Goal: Task Accomplishment & Management: Complete application form

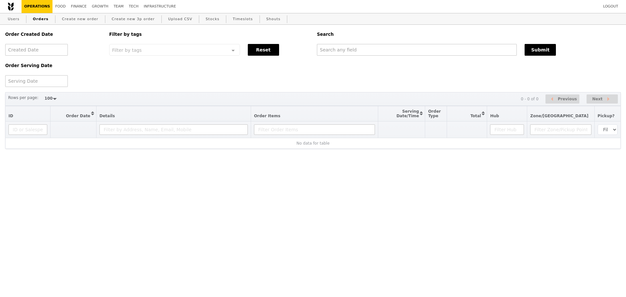
select select "100"
click at [329, 50] on input "text" at bounding box center [417, 50] width 200 height 12
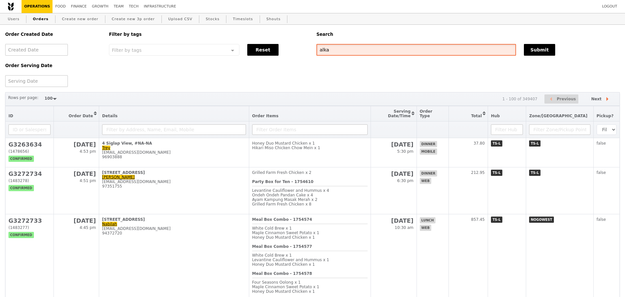
type input "alka"
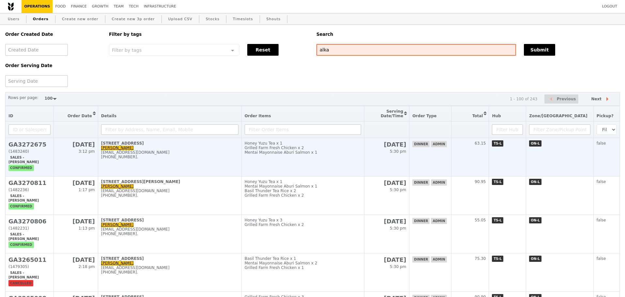
click at [199, 155] on div "[EMAIL_ADDRESS][DOMAIN_NAME]" at bounding box center [169, 152] width 137 height 5
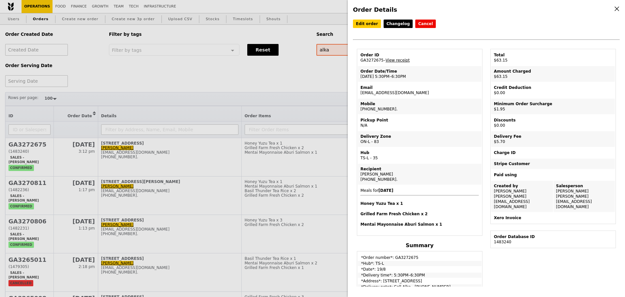
drag, startPoint x: 407, startPoint y: 95, endPoint x: 360, endPoint y: 97, distance: 47.0
click at [360, 97] on td "Email alka@podiumsociety.com" at bounding box center [420, 90] width 124 height 16
copy td "[EMAIL_ADDRESS][DOMAIN_NAME]"
click at [185, 90] on div "Order Details Edit order Changelog Cancel Order ID GA3272675 – View receipt Ord…" at bounding box center [312, 148] width 625 height 297
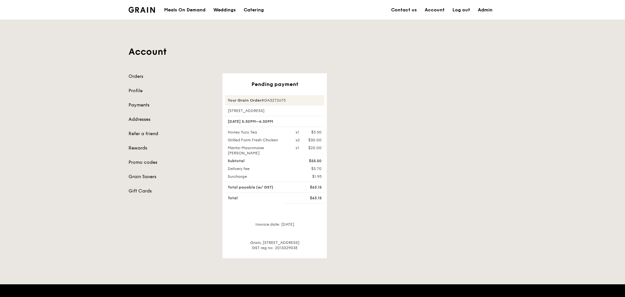
click at [571, 162] on div "Account Orders Profile Payments Addresses Refer a friend Rewards Promo codes Gr…" at bounding box center [312, 139] width 625 height 239
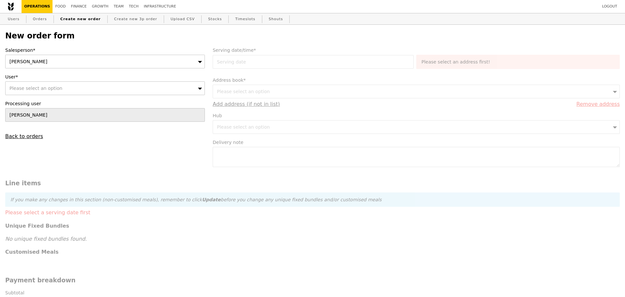
click at [79, 85] on div "Please select an option" at bounding box center [104, 88] width 199 height 14
type input "[EMAIL_ADDRESS][DOMAIN_NAME]"
type input "Confirm"
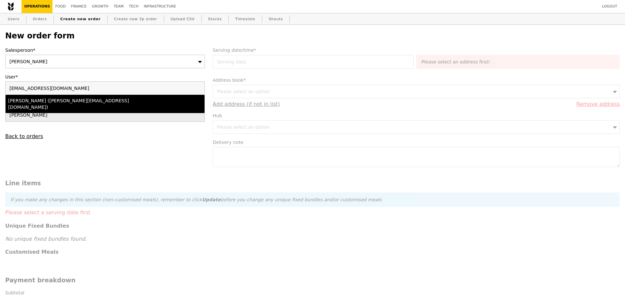
type input "[EMAIL_ADDRESS][DOMAIN_NAME]"
click at [96, 102] on div "[PERSON_NAME] ([PERSON_NAME][EMAIL_ADDRESS][DOMAIN_NAME])" at bounding box center [80, 103] width 145 height 13
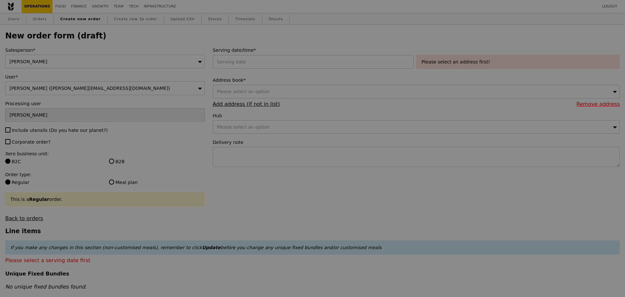
type input "Confirm"
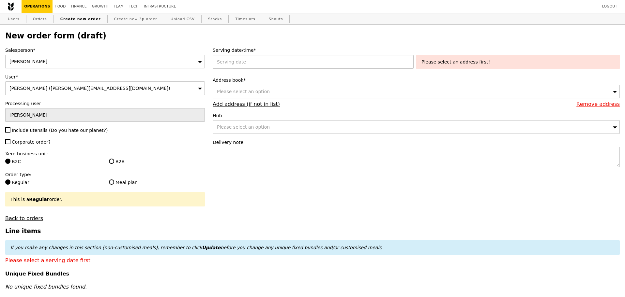
click at [335, 103] on div "Address book* Please select an option Remove address Add address (if not in lis…" at bounding box center [416, 92] width 407 height 30
click at [339, 96] on div "Please select an option" at bounding box center [416, 92] width 407 height 14
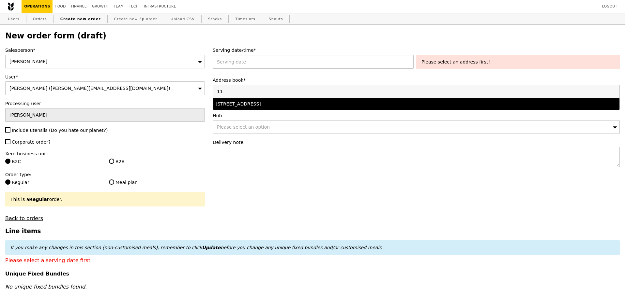
type input "11"
click at [299, 110] on li "[STREET_ADDRESS]" at bounding box center [416, 104] width 406 height 12
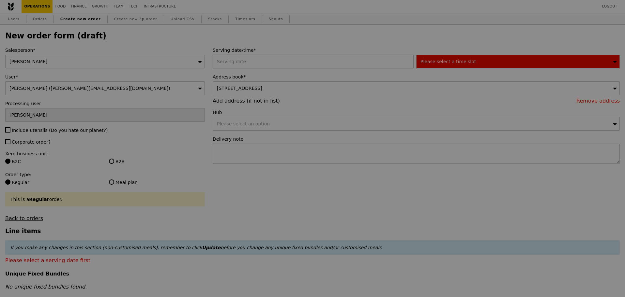
type input "Confirm"
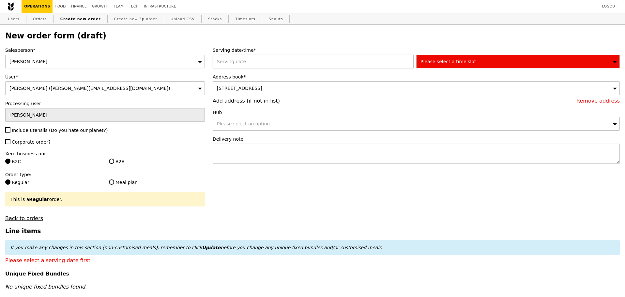
click at [281, 66] on div at bounding box center [314, 62] width 203 height 14
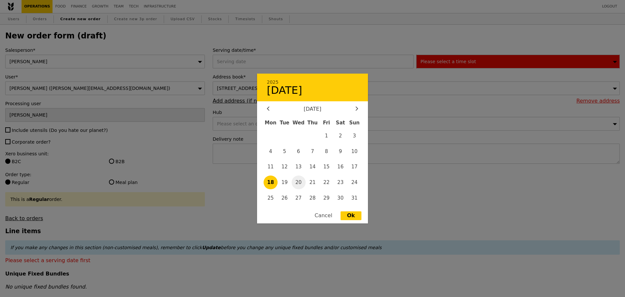
click at [303, 182] on span "20" at bounding box center [298, 183] width 14 height 14
type input "[DATE]"
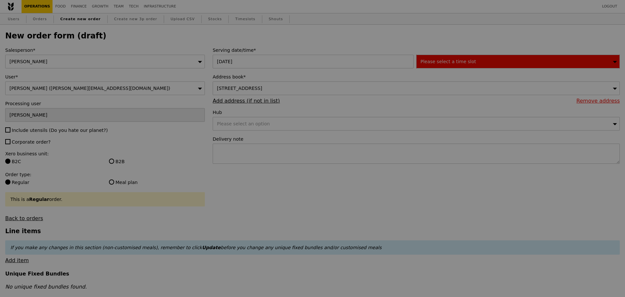
click at [452, 65] on div at bounding box center [312, 148] width 625 height 297
click at [322, 194] on div at bounding box center [312, 148] width 625 height 297
type input "Confirm"
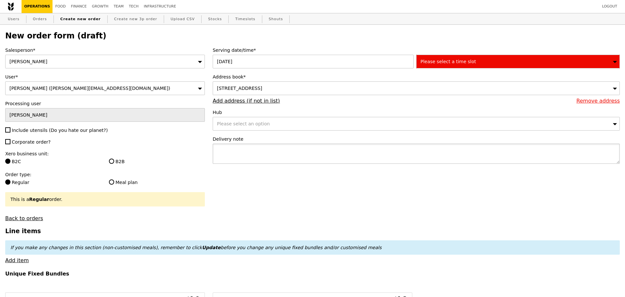
click at [318, 155] on textarea at bounding box center [416, 154] width 407 height 20
paste textarea "8565 2596"
click at [216, 152] on textarea "8565 2596" at bounding box center [416, 154] width 407 height 20
type textarea "Call Alka - [PHONE_NUMBER]"
click at [479, 61] on div "Please select a time slot" at bounding box center [517, 62] width 203 height 14
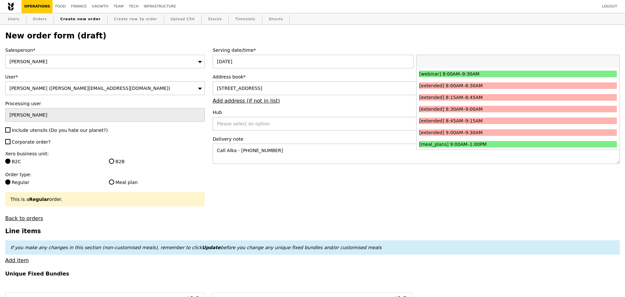
type input "Confirm"
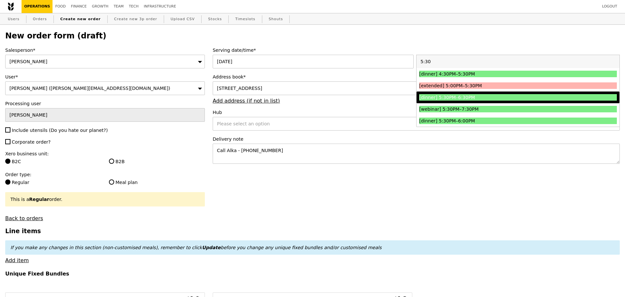
type input "5:30"
click at [474, 103] on li "[dinner] 5:30PM–6:30PM" at bounding box center [517, 98] width 203 height 12
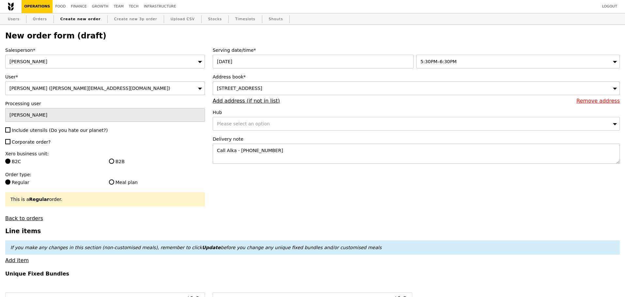
type input "Confirm"
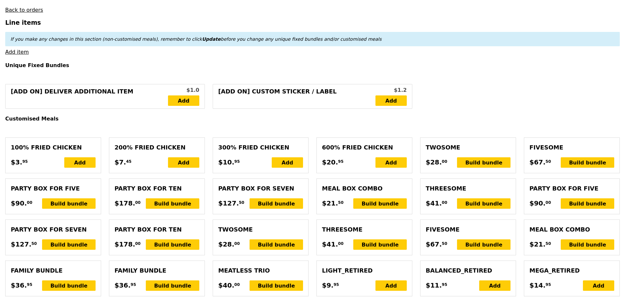
scroll to position [204, 0]
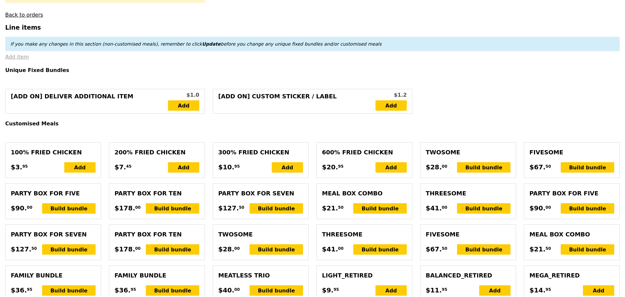
click at [24, 60] on link "Add item" at bounding box center [16, 57] width 23 height 6
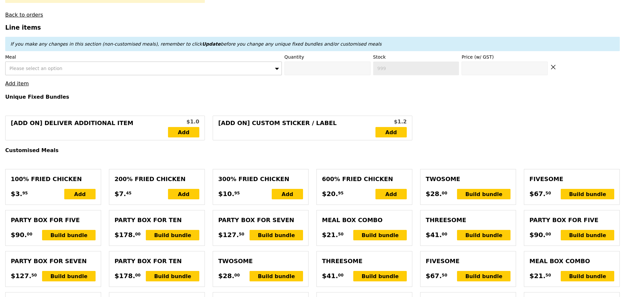
click at [65, 75] on div "Please select an option" at bounding box center [143, 69] width 276 height 14
type input "mentai"
click at [63, 82] on div "Mentai Mayonnaise Aburi Salmon ($20.00)" at bounding box center [109, 81] width 203 height 7
type input "Confirm anyway"
type input "0"
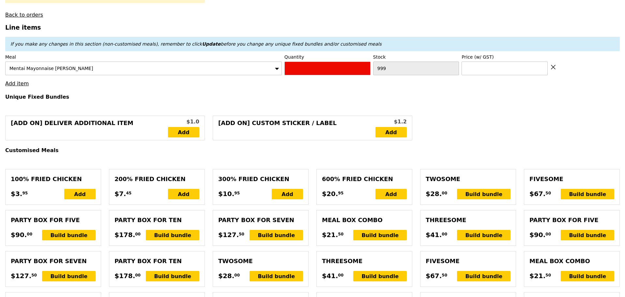
type input "481"
type input "20.0"
drag, startPoint x: 305, startPoint y: 69, endPoint x: 250, endPoint y: 73, distance: 55.5
click at [250, 73] on div "Meal Mentai Mayonnaise Aburi Salmon Quantity 0 Stock 481 Price (w/ GST) 20.0" at bounding box center [312, 65] width 614 height 22
type input "Confirm"
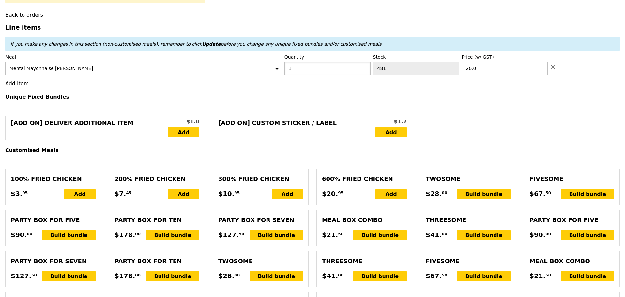
type input "1"
drag, startPoint x: 224, startPoint y: 92, endPoint x: 61, endPoint y: 93, distance: 163.0
type input "Loading..."
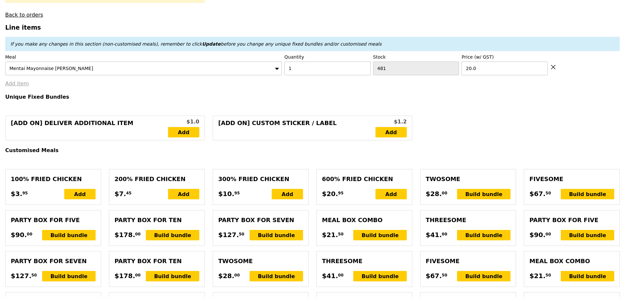
click at [20, 87] on link "Add item" at bounding box center [16, 84] width 23 height 6
type input "20.00"
type input "1.79"
type input "1.95"
type input "8.49"
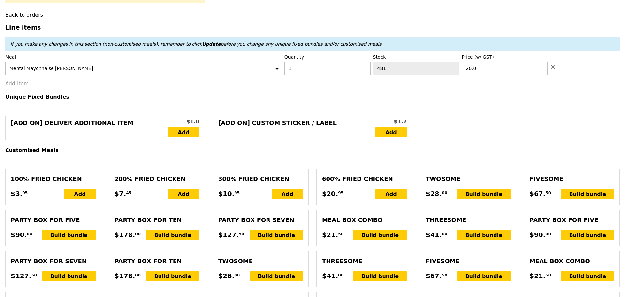
type input "9.25"
type input "31.20"
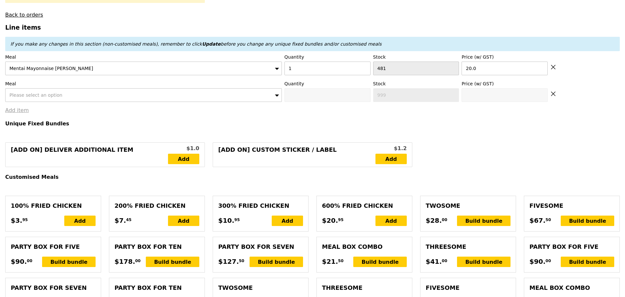
type input "Confirm"
click at [27, 96] on span "Please select an option" at bounding box center [35, 95] width 53 height 5
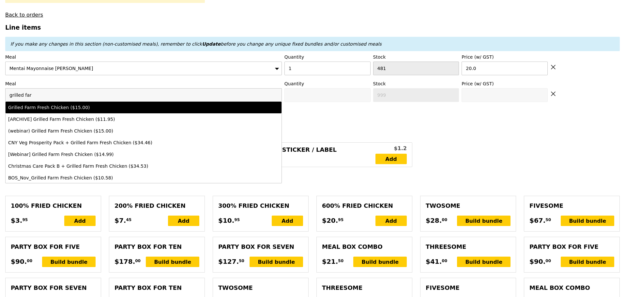
type input "grilled far"
click at [32, 110] on div "Grilled Farm Fresh Chicken ($15.00)" at bounding box center [109, 107] width 203 height 7
type input "Confirm anyway"
type input "0"
type input "486"
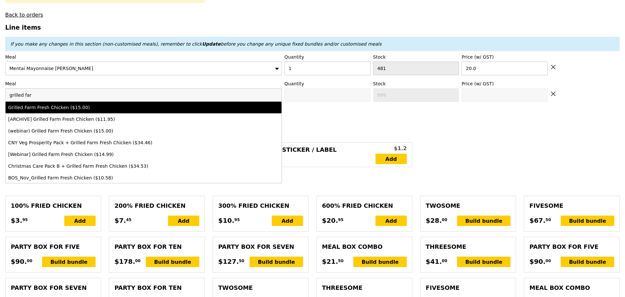
type input "15.0"
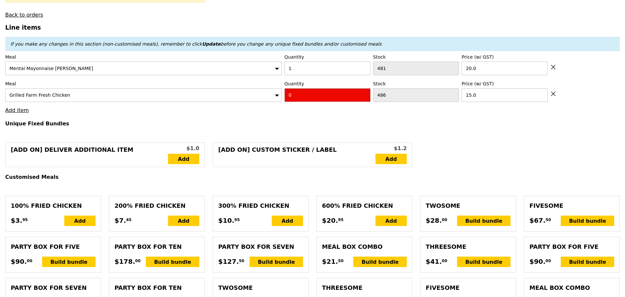
drag, startPoint x: 306, startPoint y: 102, endPoint x: 251, endPoint y: 111, distance: 55.5
click at [273, 102] on div "Meal Grilled Farm Fresh Chicken Quantity 0 Stock 486 Price (w/ GST) 15.0" at bounding box center [312, 92] width 614 height 22
type input "Confirm"
type input "3"
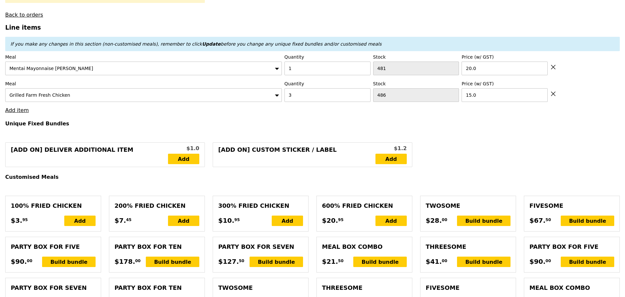
click at [20, 113] on link "Add item" at bounding box center [16, 110] width 23 height 6
type input "Loading..."
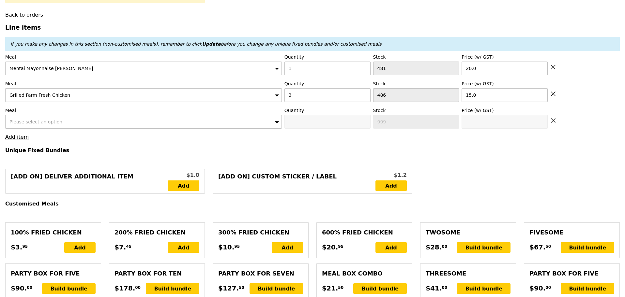
click at [17, 124] on span "Please select an option" at bounding box center [35, 121] width 53 height 5
type input "65.00"
type input "4.36"
type input "4.75"
type input "71.70"
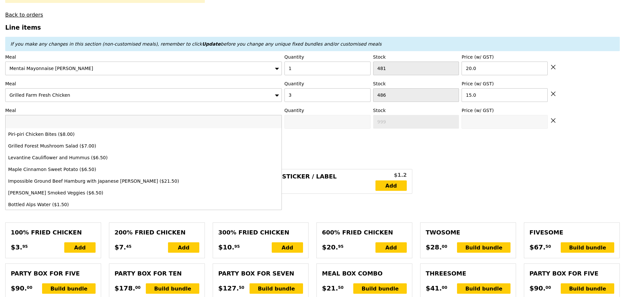
type input "Confirm"
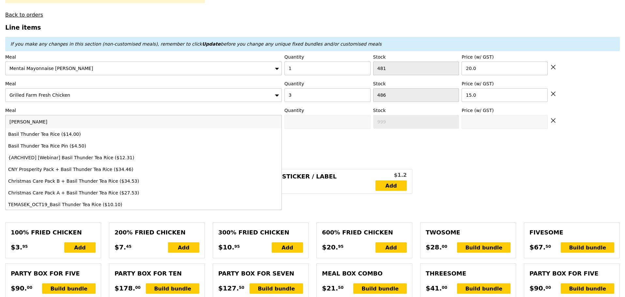
type input "basil th"
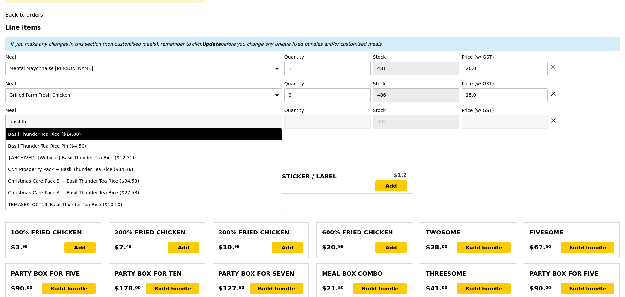
type input "Confirm anyway"
type input "0"
type input "491"
type input "14.0"
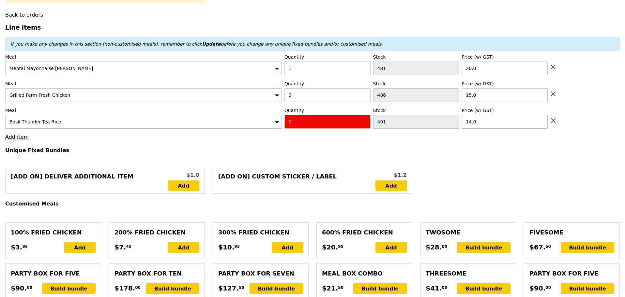
drag, startPoint x: 297, startPoint y: 127, endPoint x: 278, endPoint y: 132, distance: 19.8
click at [280, 129] on div "Meal Basil Thunder Tea Rice Quantity 0 Stock 491 Price (w/ GST) 14.0" at bounding box center [312, 118] width 614 height 22
type input "Confirm"
type input "2"
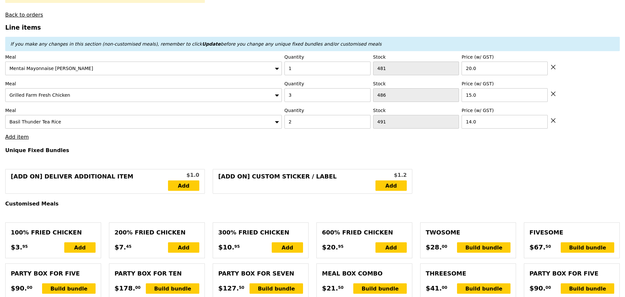
type input "Loading..."
type input "93.00"
type input "3.62"
type input "3.95"
type input "98.90"
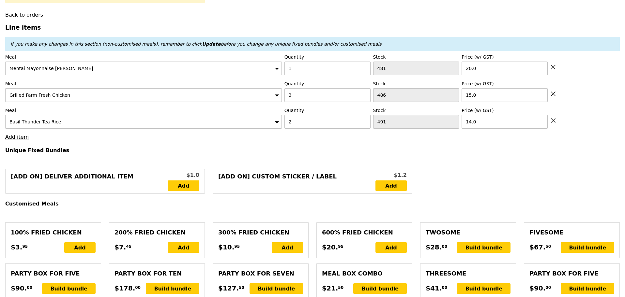
type input "Confirm"
click at [21, 140] on link "Add item" at bounding box center [16, 137] width 23 height 6
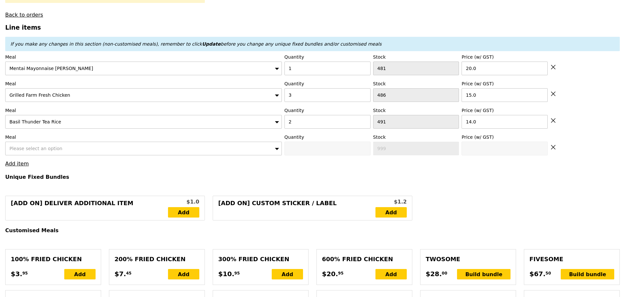
click at [69, 148] on div "Please select an option" at bounding box center [143, 149] width 276 height 14
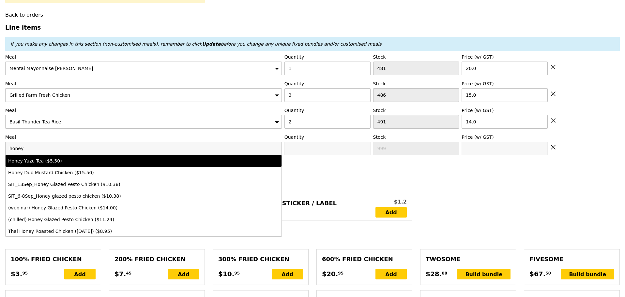
type input "honey"
click at [81, 171] on li "Honey Duo Mustard Chicken ($15.50)" at bounding box center [144, 173] width 276 height 12
type input "Confirm anyway"
type input "0"
type input "469"
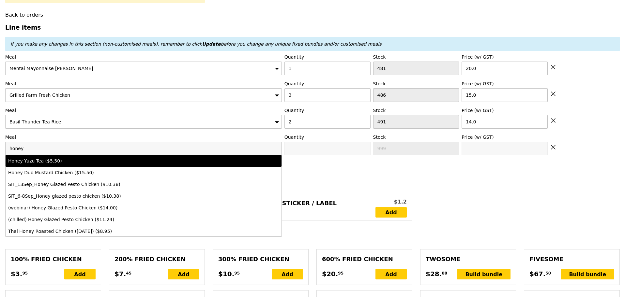
type input "15.5"
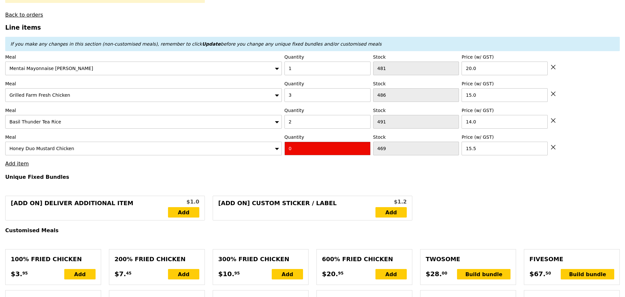
drag, startPoint x: 293, startPoint y: 153, endPoint x: 276, endPoint y: 158, distance: 18.3
click at [276, 155] on div "Meal Honey Duo Mustard Chicken Quantity 0 Stock 469 Price (w/ GST) 15.5" at bounding box center [312, 145] width 614 height 22
type input "Confirm"
type input "1"
click at [251, 180] on h4 "Unique Fixed Bundles" at bounding box center [312, 177] width 614 height 6
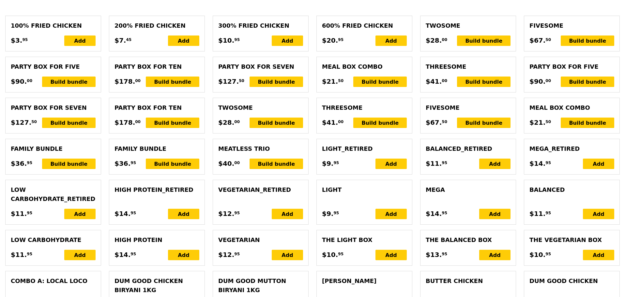
type input "Loading..."
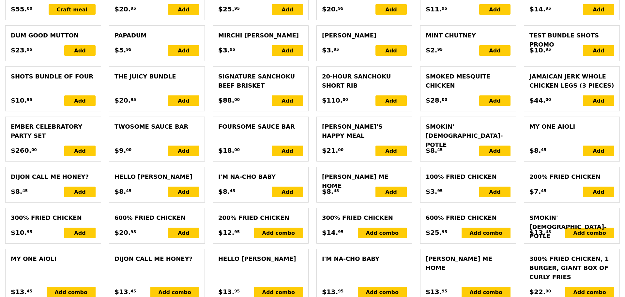
type input "108.50"
type input "114.40"
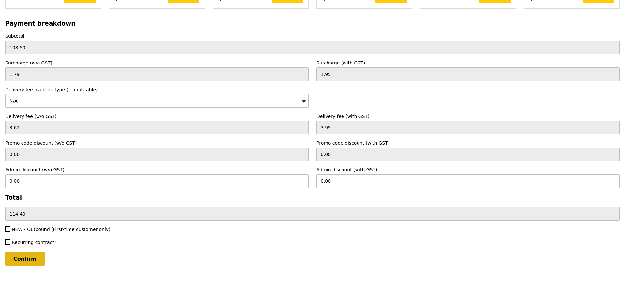
scroll to position [1506, 0]
click at [36, 258] on input "Confirm" at bounding box center [24, 259] width 39 height 14
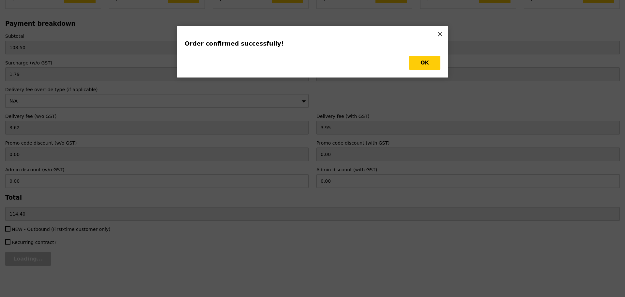
type input "Update"
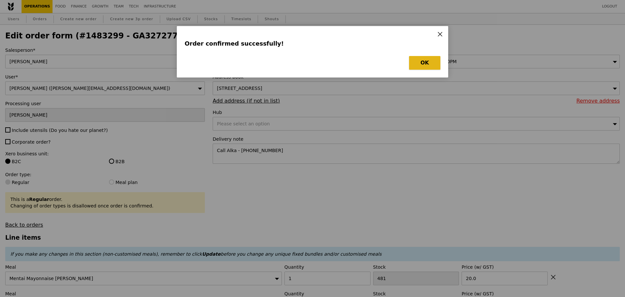
click at [426, 64] on button "OK" at bounding box center [424, 63] width 31 height 14
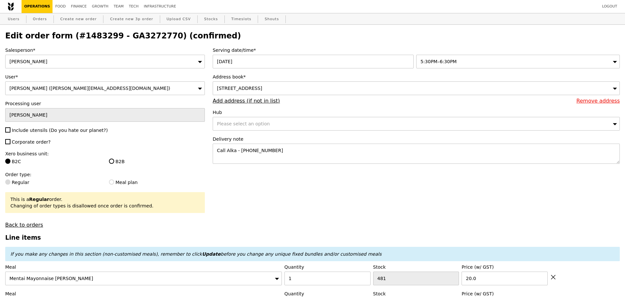
click at [136, 39] on h2 "Edit order form (#1483299 - GA3272770) (confirmed)" at bounding box center [312, 35] width 614 height 9
copy h2 "GA3272770"
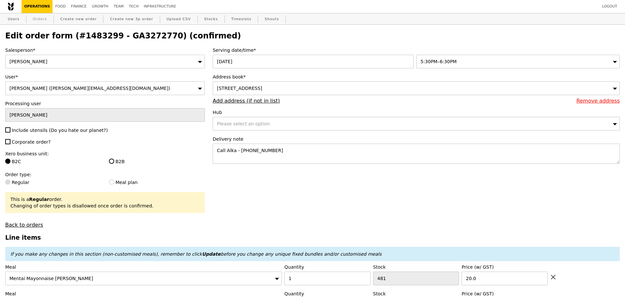
click at [42, 19] on link "Orders" at bounding box center [39, 19] width 19 height 12
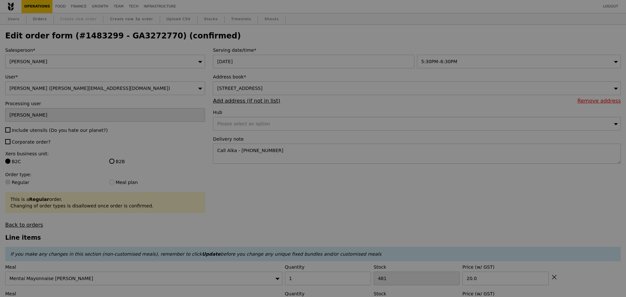
select select "100"
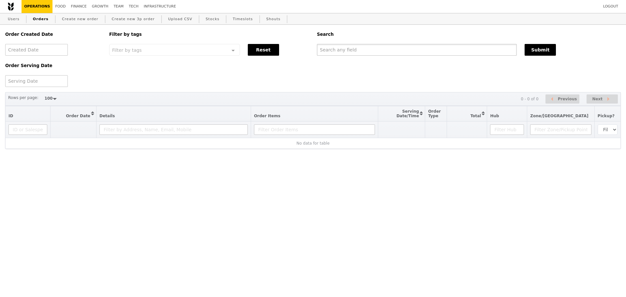
click at [398, 54] on input "text" at bounding box center [417, 50] width 200 height 12
paste input "GA3272770"
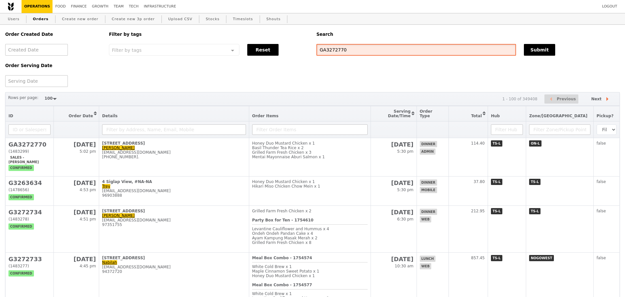
type input "GA3272770"
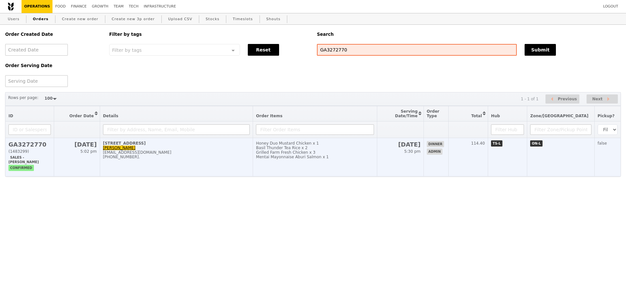
click at [231, 159] on div "[PHONE_NUMBER]." at bounding box center [176, 157] width 147 height 5
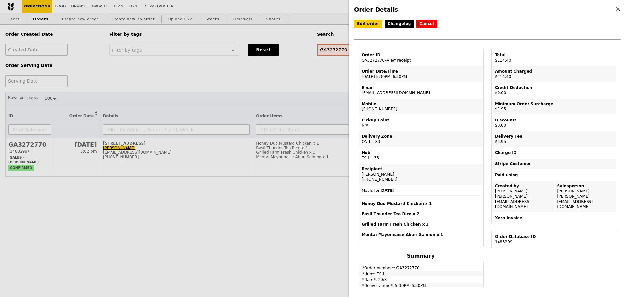
click at [402, 59] on link "View receipt" at bounding box center [399, 60] width 24 height 5
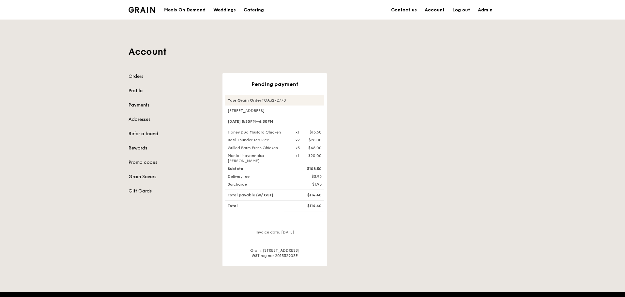
click at [584, 131] on div "Account Orders Profile Payments Addresses Refer a friend Rewards Promo codes Gr…" at bounding box center [312, 143] width 625 height 247
click at [280, 100] on div "Your Grain Order #GA3272770" at bounding box center [274, 100] width 99 height 10
copy div "GA3272770"
